Goal: Register for event/course

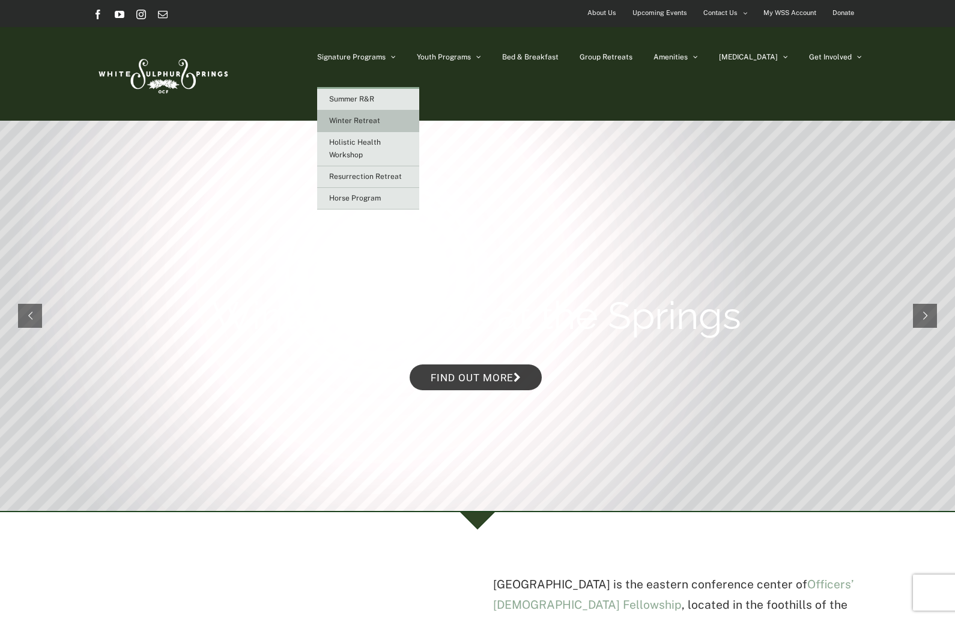
click at [380, 121] on span "Winter Retreat" at bounding box center [354, 120] width 51 height 8
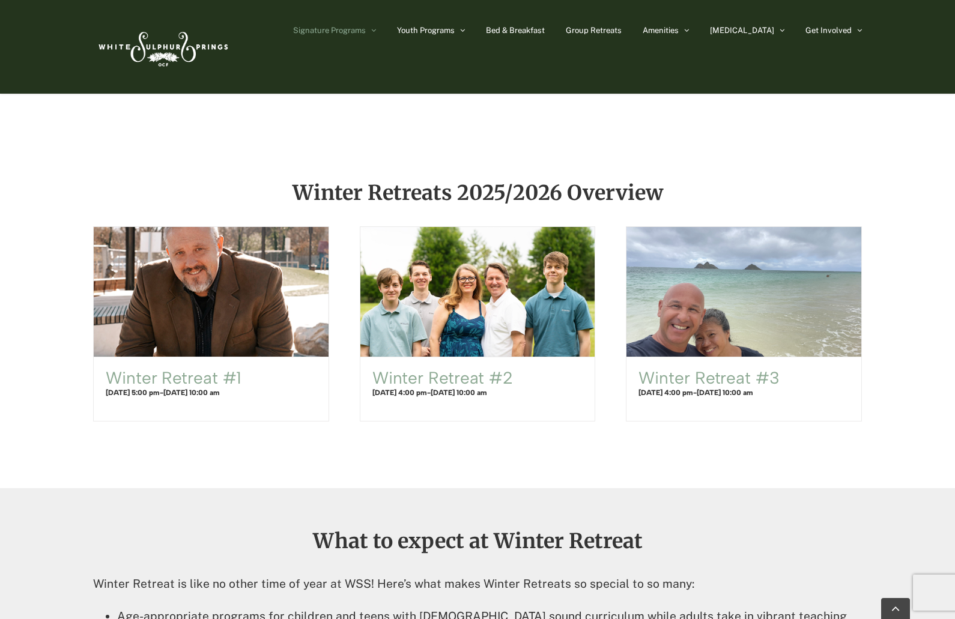
scroll to position [660, 0]
click at [462, 382] on link "Winter Retreat #2" at bounding box center [442, 377] width 141 height 20
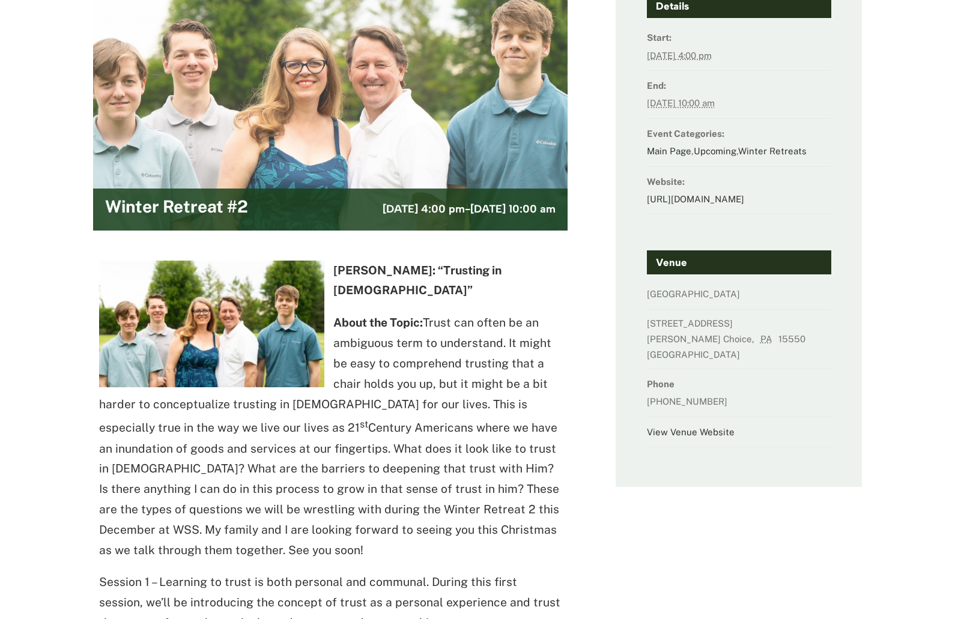
scroll to position [240, 0]
